Goal: Check status: Verify the current state of an ongoing process or item

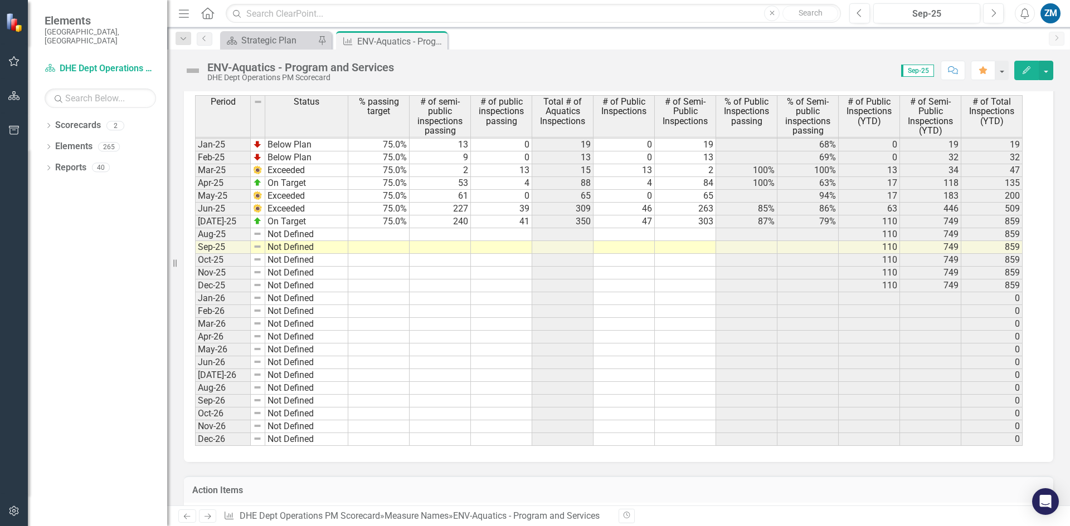
scroll to position [1481, 0]
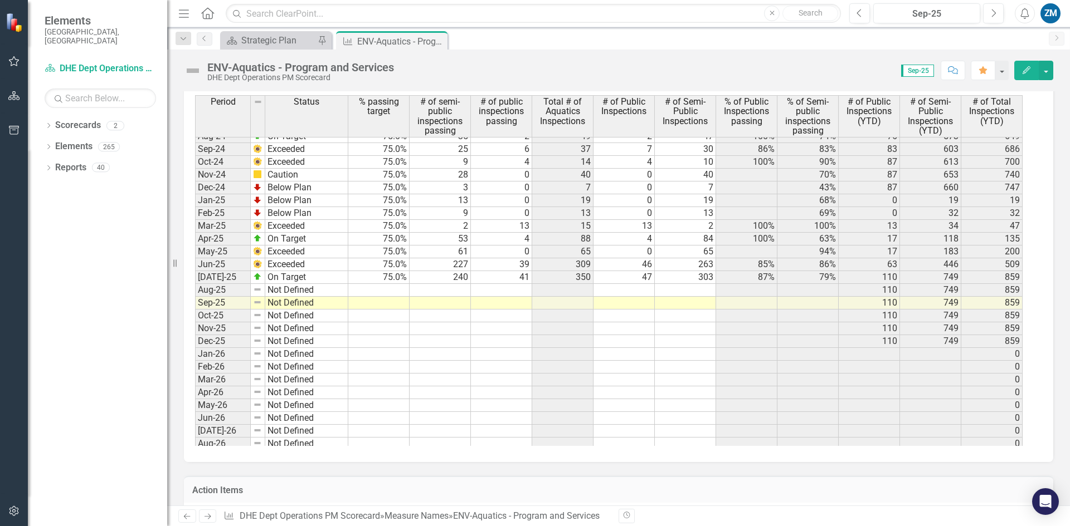
click at [326, 290] on tbody "Jun-23 Not Defined [DATE]-23 Not Defined Aug-23 Not Defined Sep-23 Not Defined …" at bounding box center [271, 226] width 153 height 552
click at [326, 305] on td "Not Defined" at bounding box center [306, 303] width 83 height 13
click at [334, 290] on td "Not Defined" at bounding box center [306, 290] width 83 height 13
click at [334, 298] on td "Not Defined" at bounding box center [306, 303] width 83 height 13
click at [211, 38] on link "Previous" at bounding box center [205, 38] width 16 height 13
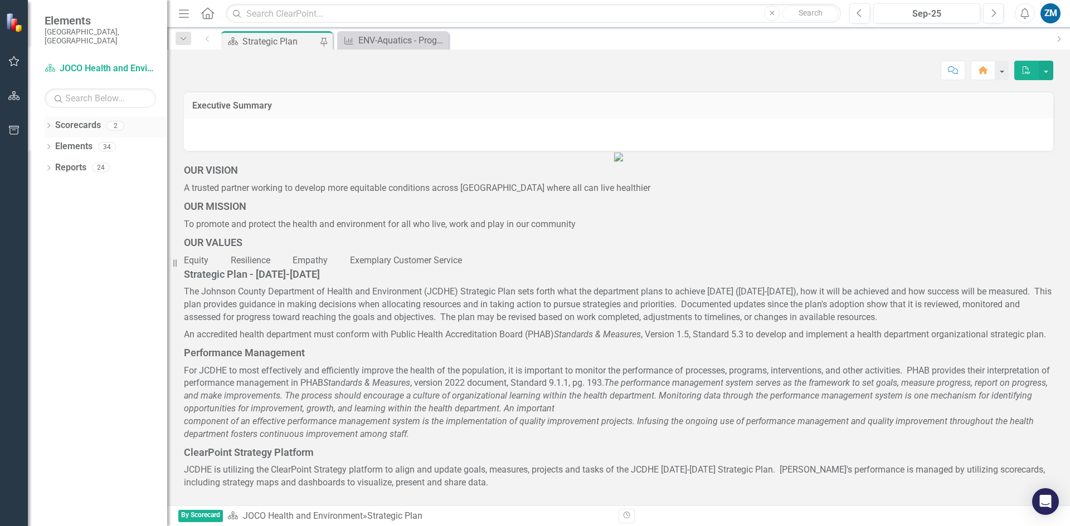
click at [46, 124] on icon "Dropdown" at bounding box center [49, 127] width 8 height 6
click at [42, 143] on icon "Dropdown" at bounding box center [37, 146] width 8 height 7
click at [117, 159] on link "DHE Dept Operations PM Scorecard" at bounding box center [106, 165] width 123 height 13
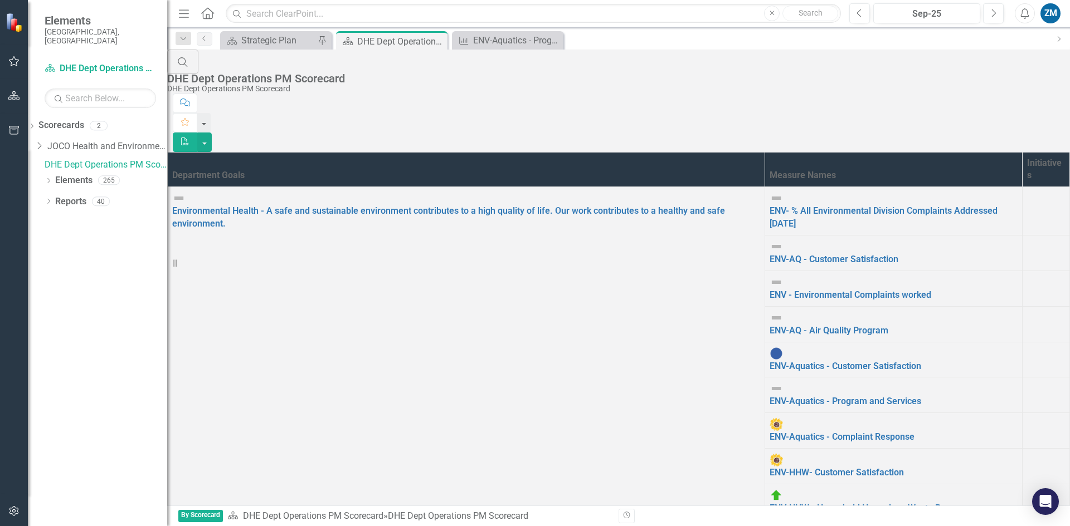
scroll to position [99, 0]
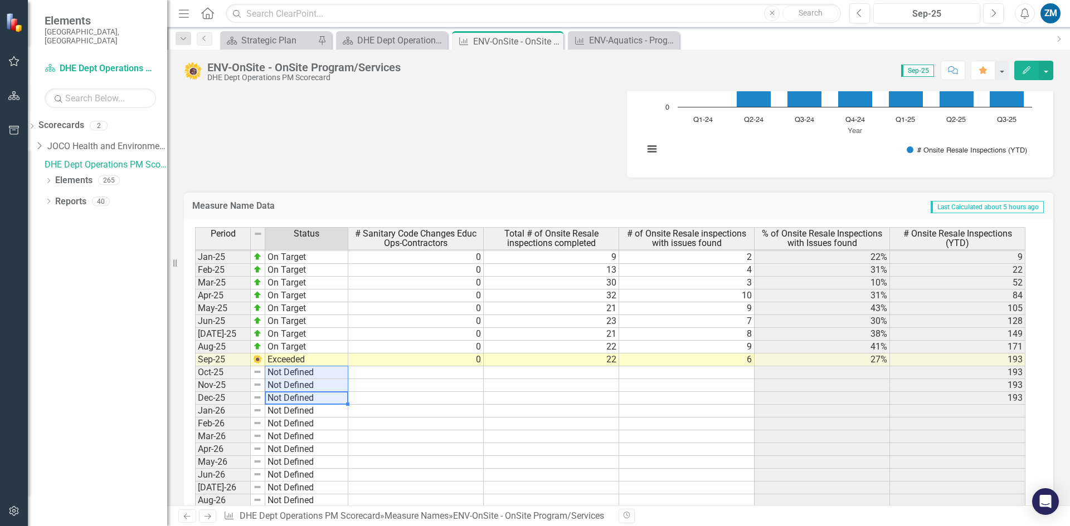
drag, startPoint x: 332, startPoint y: 400, endPoint x: 333, endPoint y: 374, distance: 25.6
click at [333, 374] on tbody "Dec-23 Not Defined Jan-24 Not Defined Feb-24 Not Defined Mar-24 Not Defined Apr…" at bounding box center [271, 321] width 153 height 475
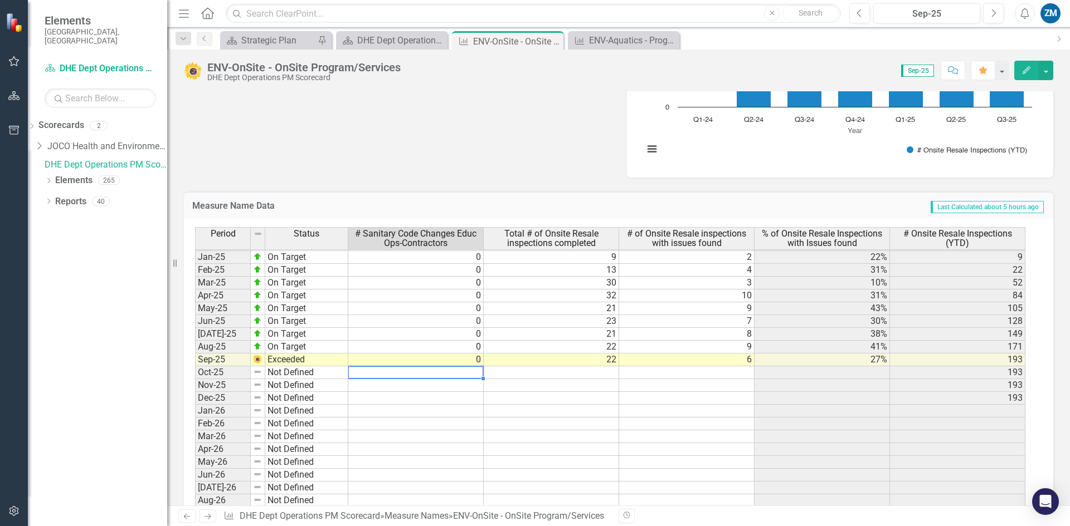
click at [361, 372] on td at bounding box center [415, 373] width 135 height 13
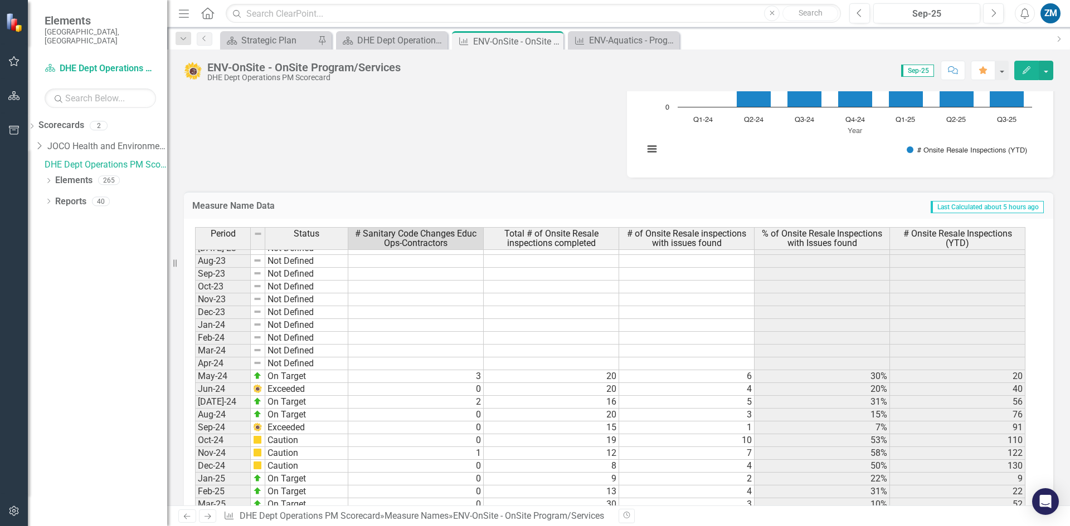
scroll to position [1426, 0]
